Goal: Find specific page/section

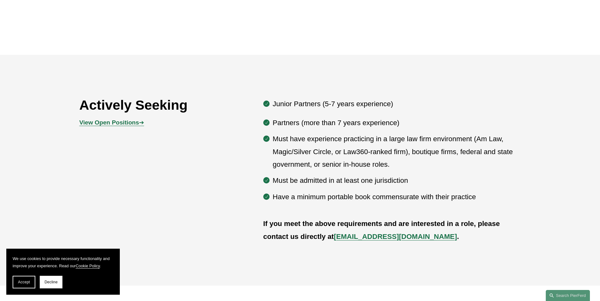
scroll to position [325, 0]
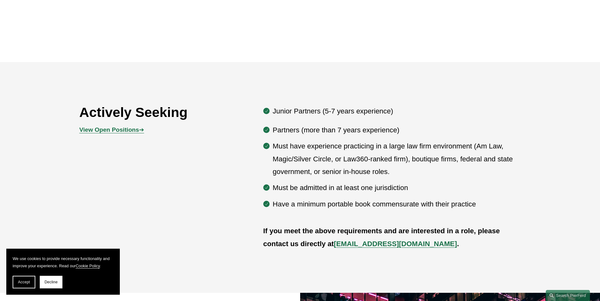
click at [119, 132] on strong "View Open Positions" at bounding box center [109, 129] width 60 height 7
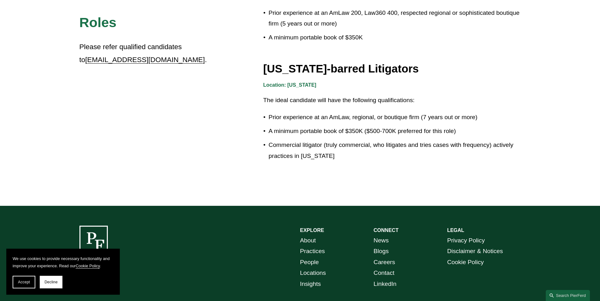
scroll to position [1103, 0]
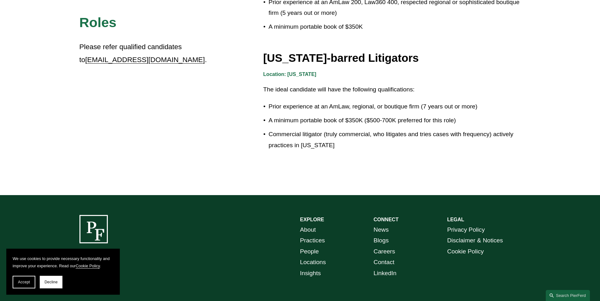
click at [387, 251] on link "Careers" at bounding box center [383, 251] width 21 height 11
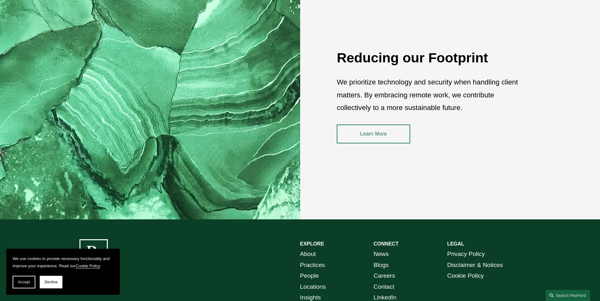
scroll to position [956, 0]
